Goal: Navigation & Orientation: Find specific page/section

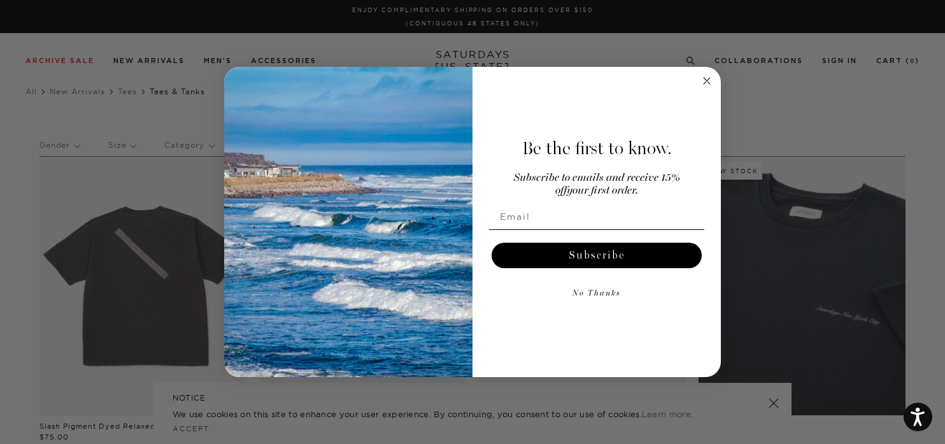
click at [707, 83] on circle "Close dialog" at bounding box center [707, 80] width 15 height 15
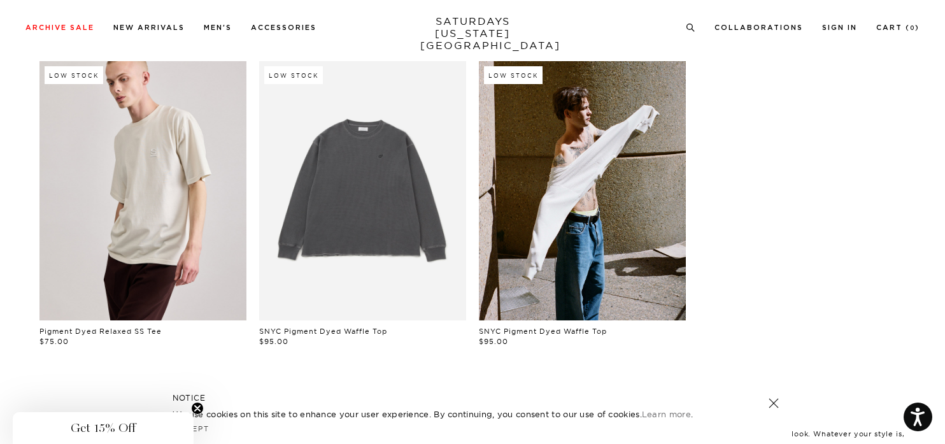
scroll to position [723, 0]
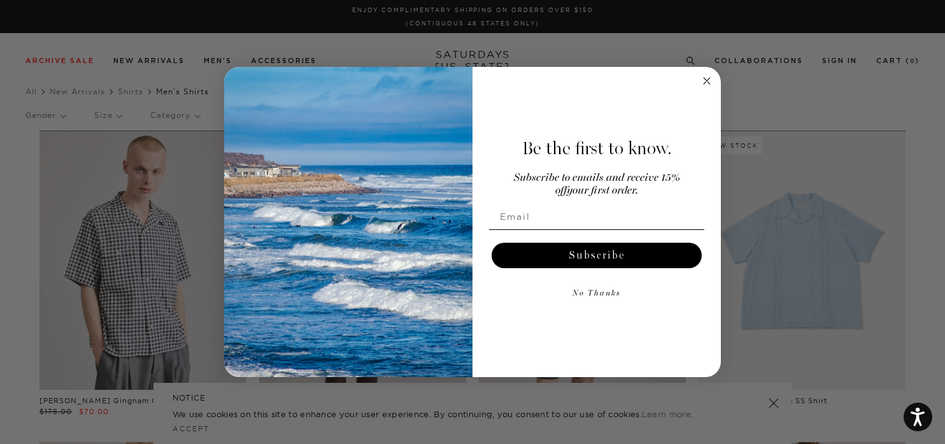
click at [705, 79] on icon "Close dialog" at bounding box center [707, 81] width 6 height 6
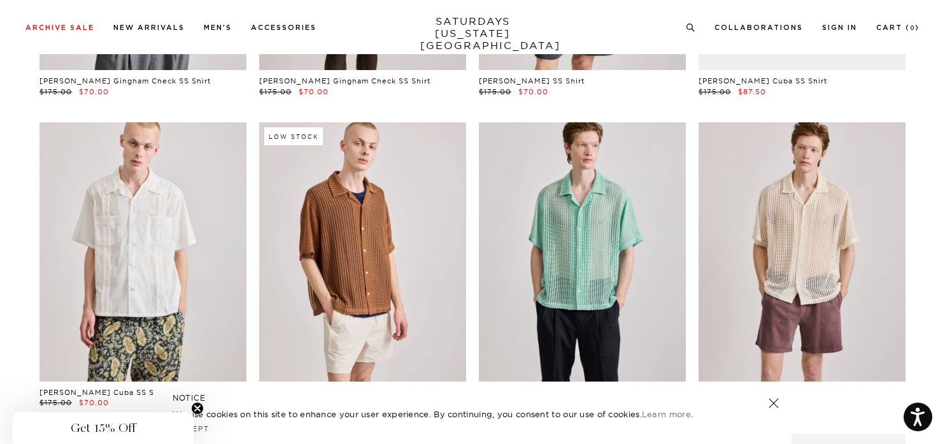
scroll to position [255, 1]
